Goal: Task Accomplishment & Management: Manage account settings

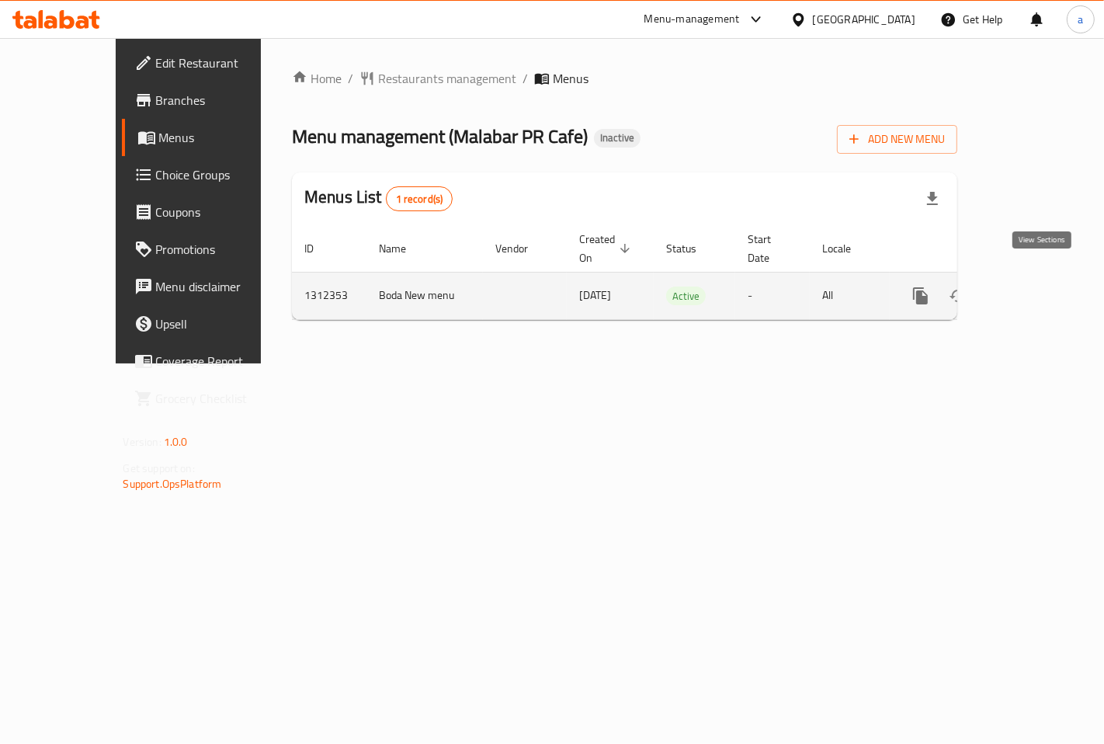
click at [1042, 286] on icon "enhanced table" at bounding box center [1032, 295] width 19 height 19
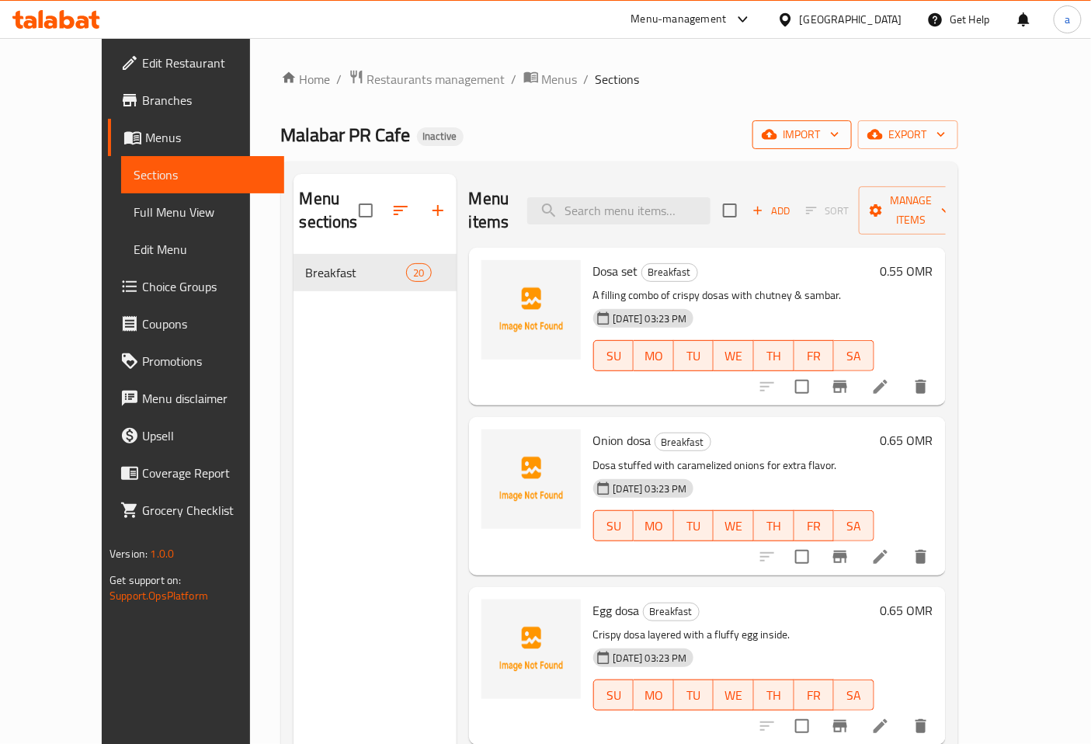
click at [839, 130] on span "import" at bounding box center [802, 134] width 75 height 19
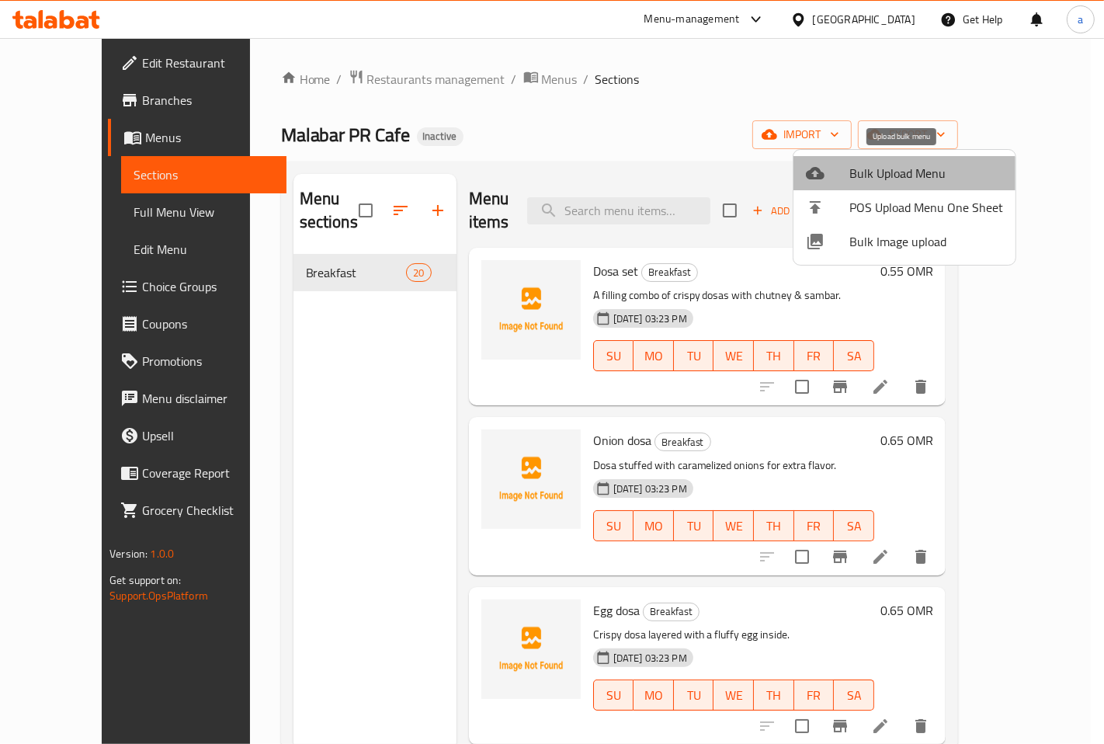
click at [914, 172] on span "Bulk Upload Menu" at bounding box center [926, 173] width 154 height 19
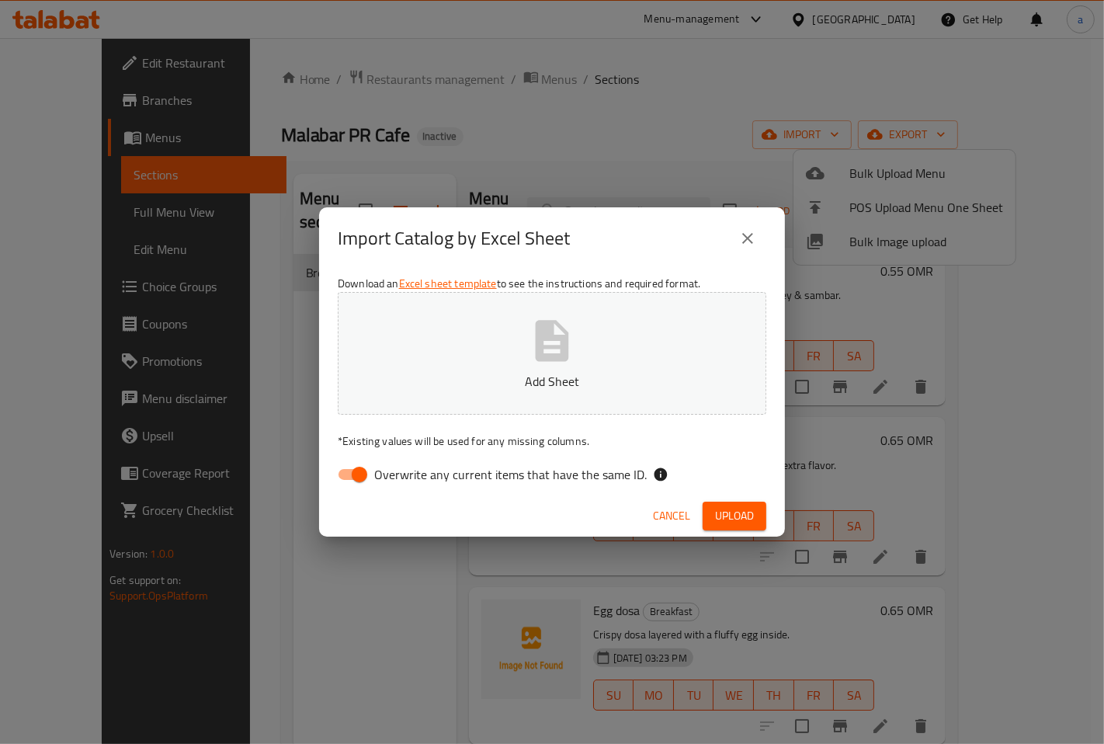
click at [354, 477] on input "Overwrite any current items that have the same ID." at bounding box center [359, 473] width 88 height 29
checkbox input "false"
click at [733, 510] on span "Upload" at bounding box center [734, 515] width 39 height 19
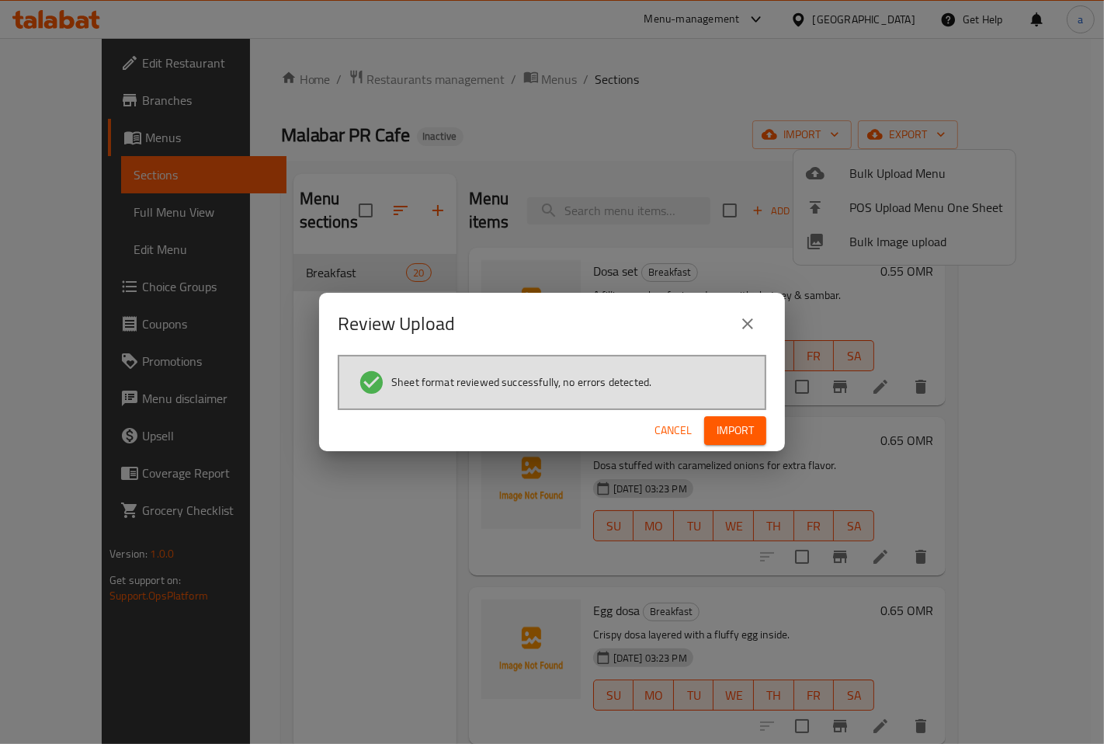
click at [744, 438] on span "Import" at bounding box center [734, 430] width 37 height 19
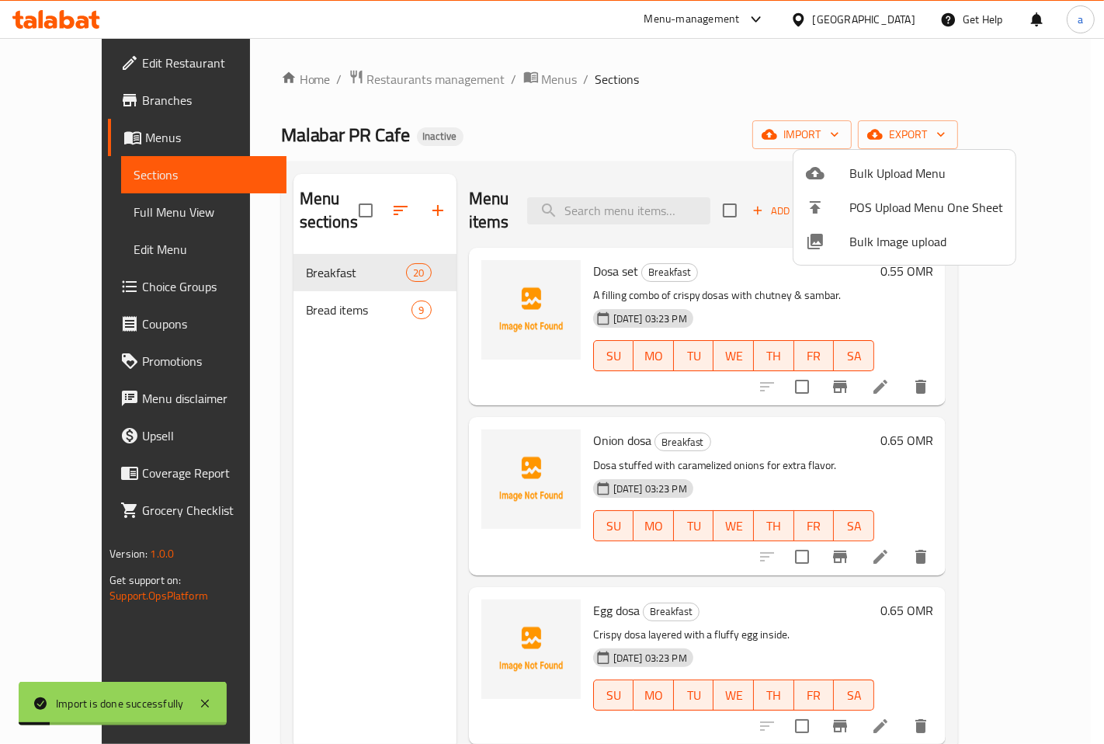
click at [728, 101] on div at bounding box center [552, 372] width 1104 height 744
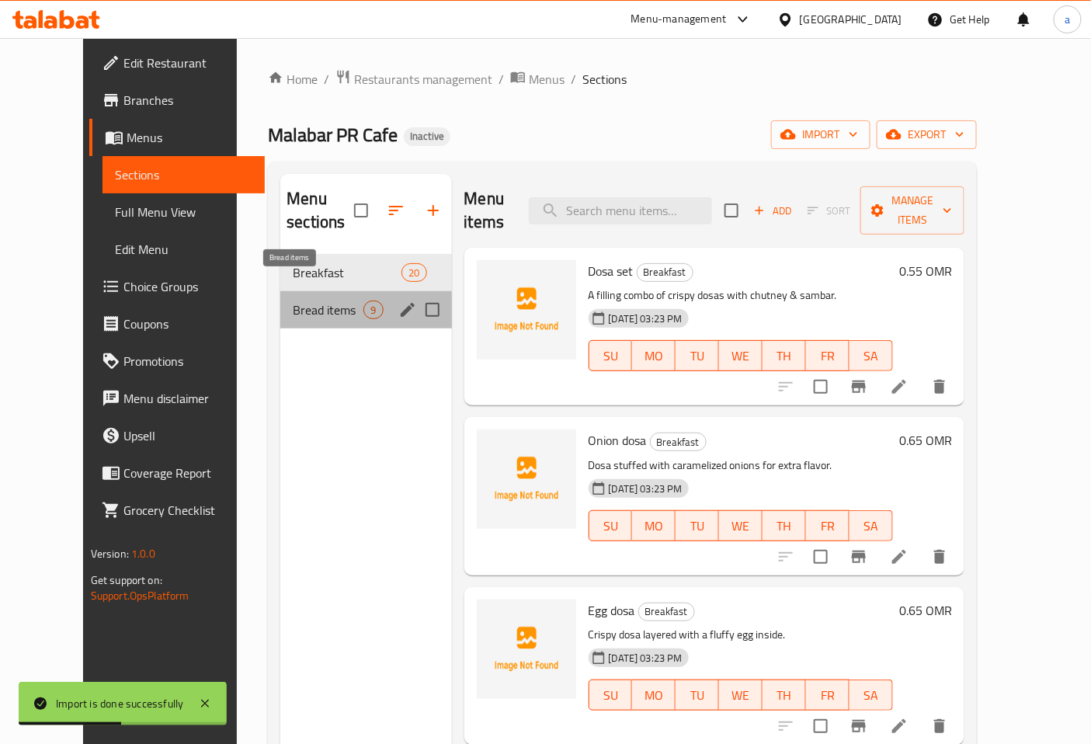
click at [298, 300] on span "Bread items" at bounding box center [328, 309] width 71 height 19
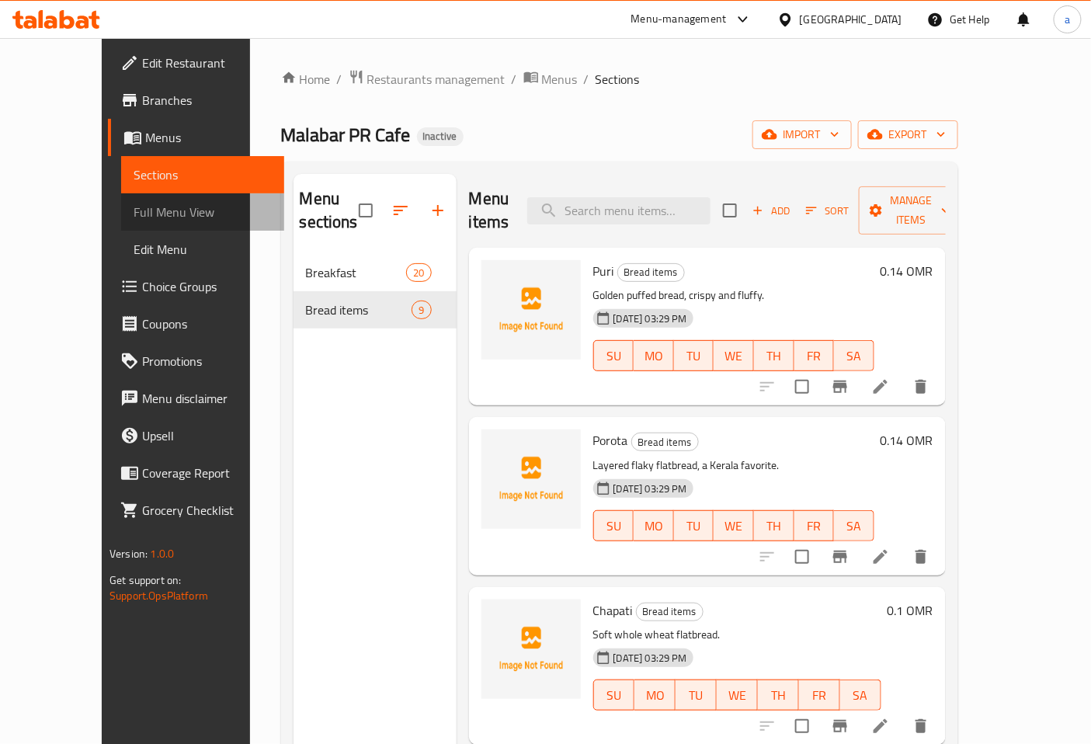
click at [134, 214] on span "Full Menu View" at bounding box center [203, 212] width 138 height 19
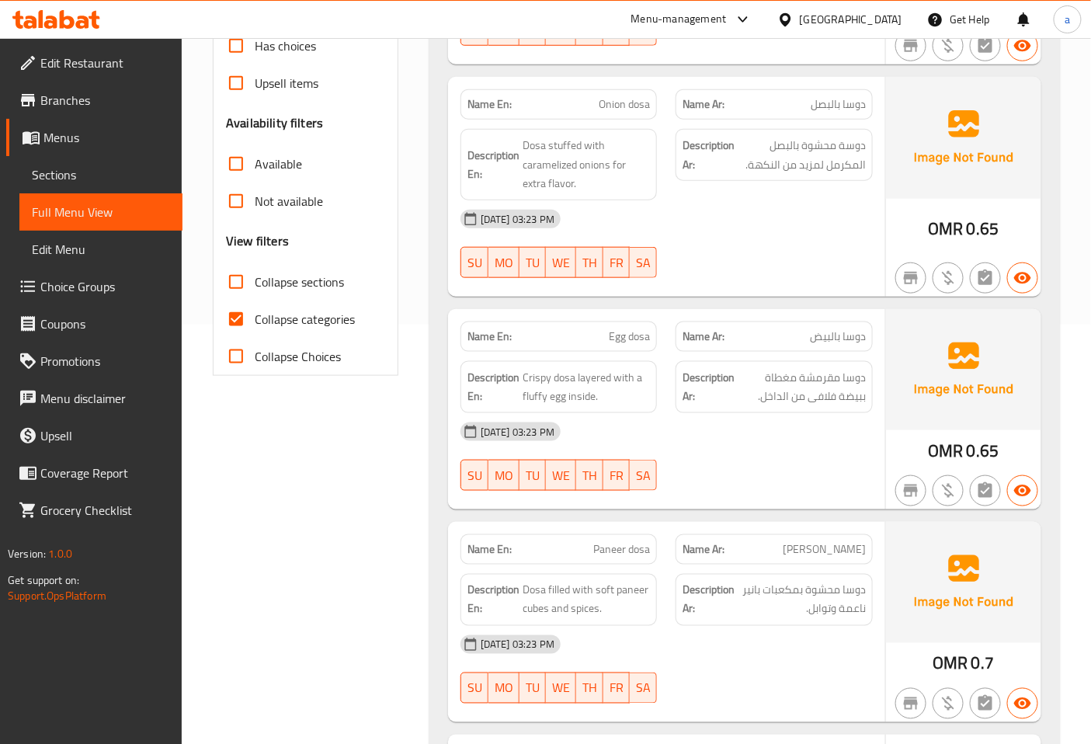
scroll to position [431, 0]
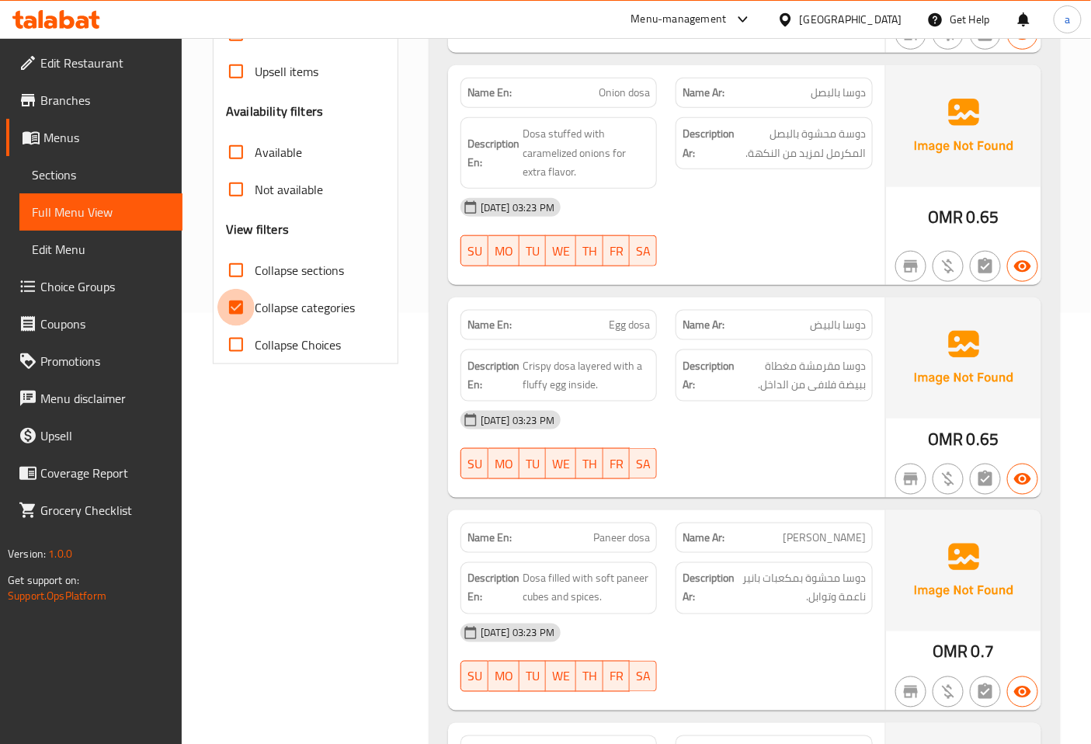
click at [239, 305] on input "Collapse categories" at bounding box center [235, 307] width 37 height 37
checkbox input "false"
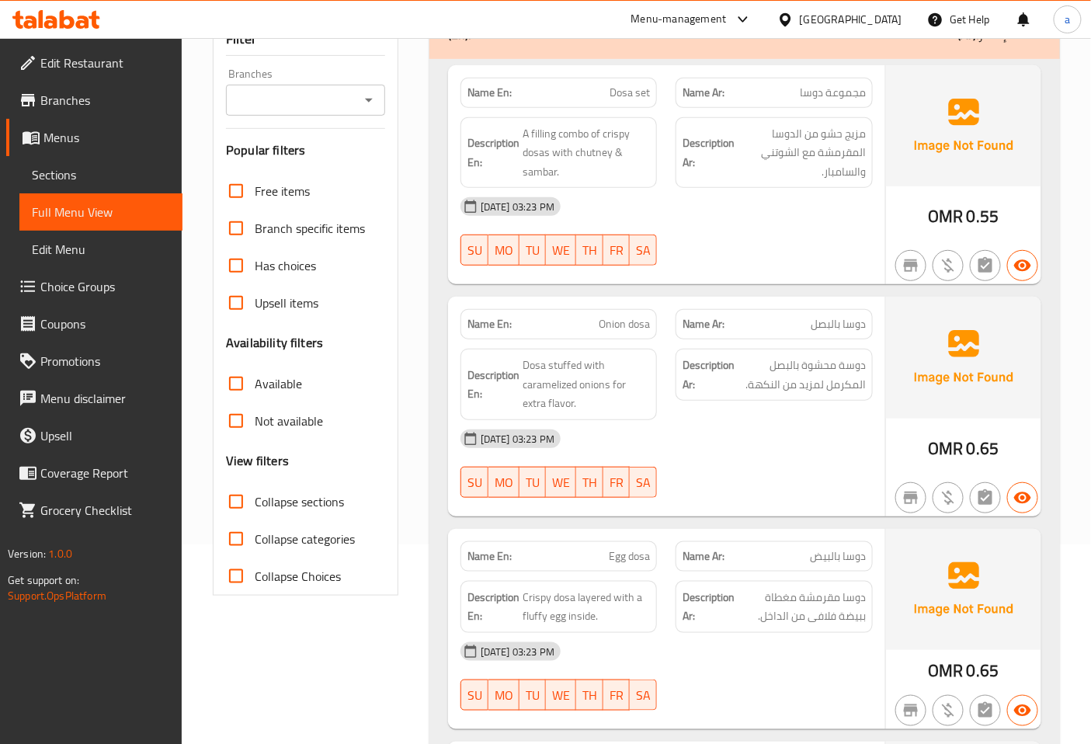
scroll to position [86, 0]
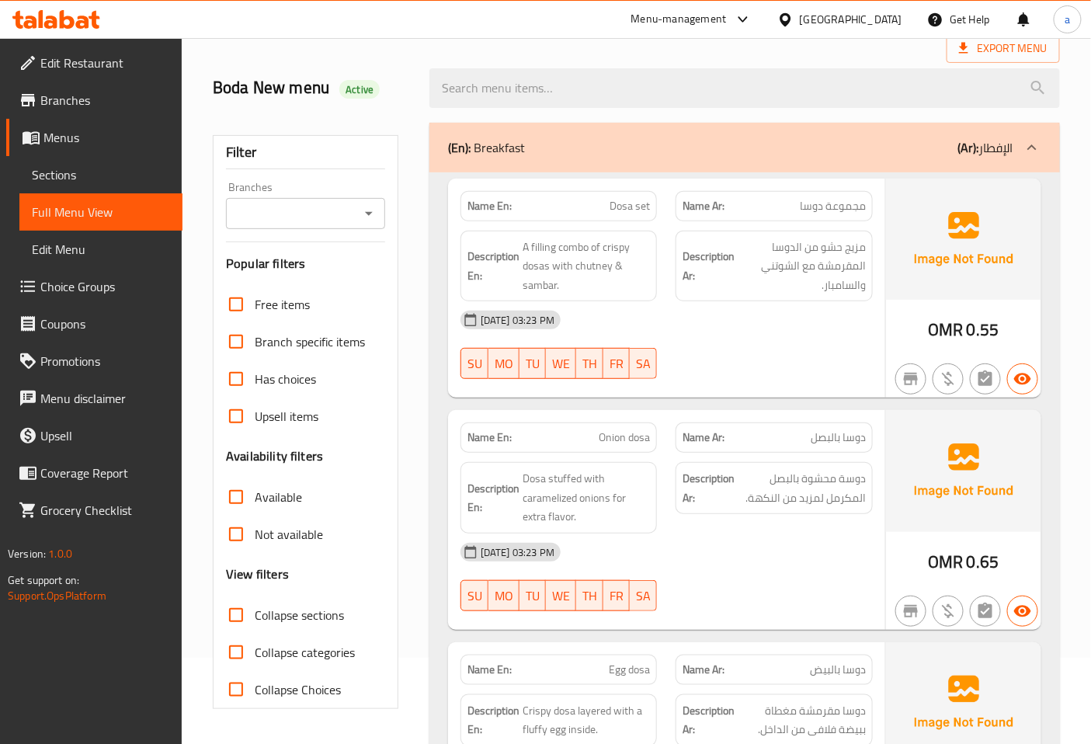
click at [1028, 155] on icon at bounding box center [1031, 147] width 19 height 19
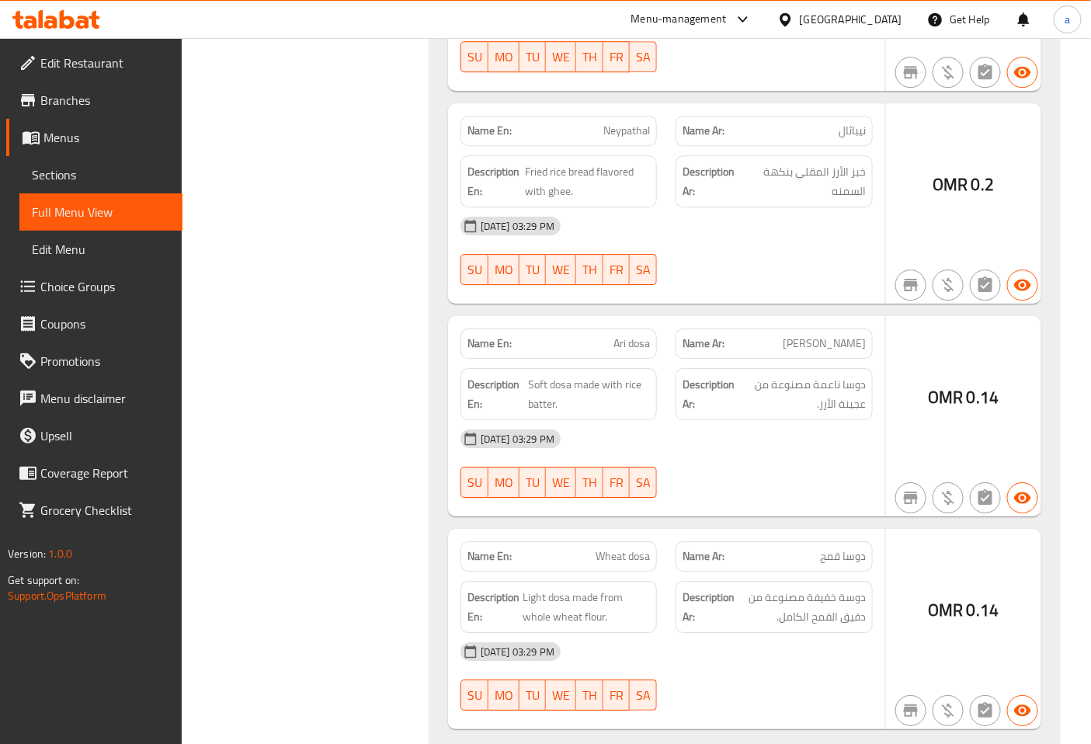
scroll to position [1535, 0]
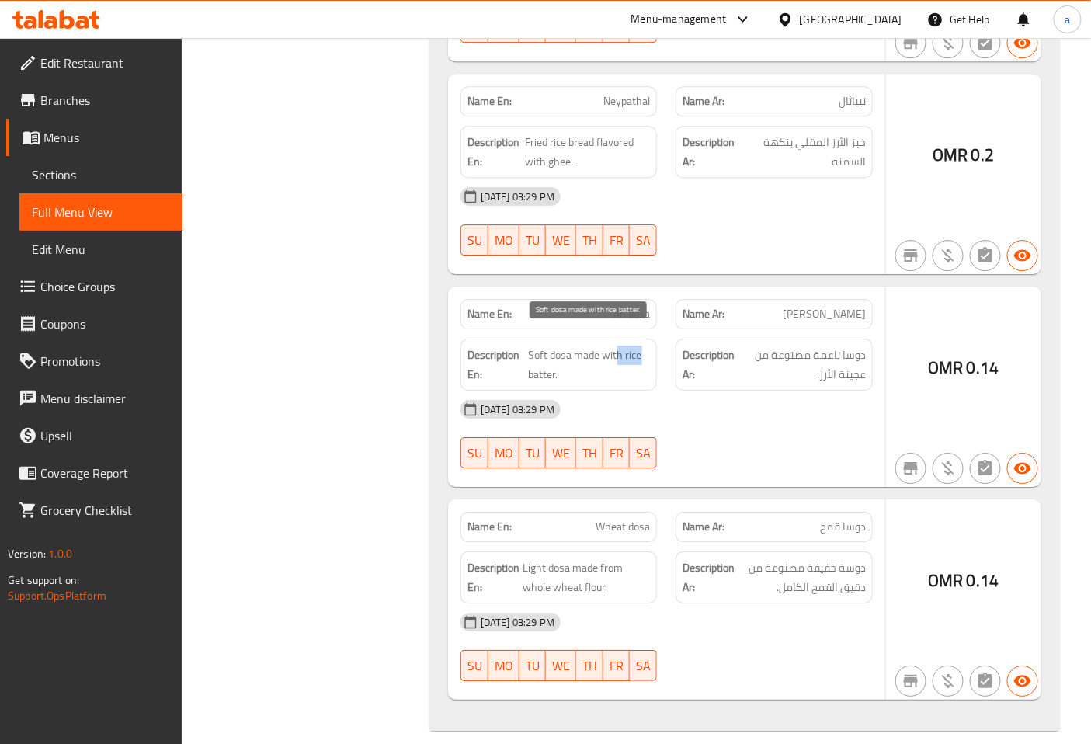
drag, startPoint x: 618, startPoint y: 335, endPoint x: 642, endPoint y: 338, distance: 24.2
click at [642, 345] on span "Soft dosa made with rice batter." at bounding box center [590, 364] width 122 height 38
click at [606, 369] on div "Description En: Soft dosa made with rice batter." at bounding box center [558, 364] width 197 height 52
drag, startPoint x: 622, startPoint y: 332, endPoint x: 644, endPoint y: 359, distance: 34.7
click at [644, 359] on span "Soft dosa made with rice batter." at bounding box center [590, 364] width 122 height 38
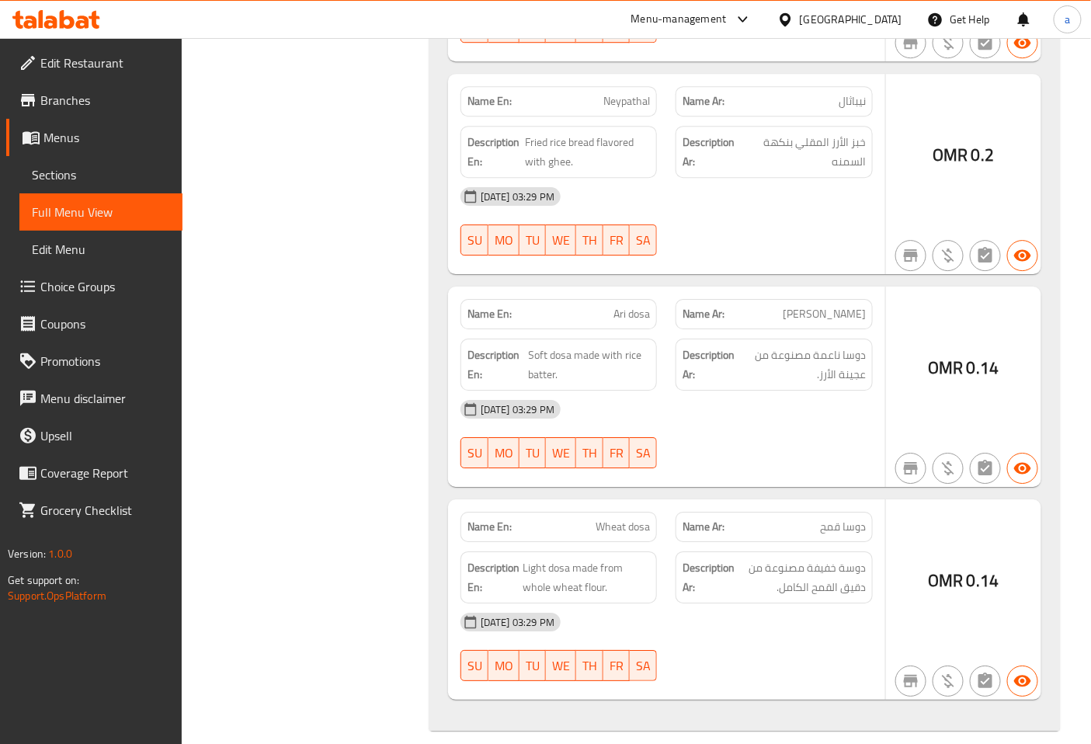
click at [815, 399] on div "[DATE] 03:29 PM" at bounding box center [666, 408] width 431 height 37
